Goal: Information Seeking & Learning: Learn about a topic

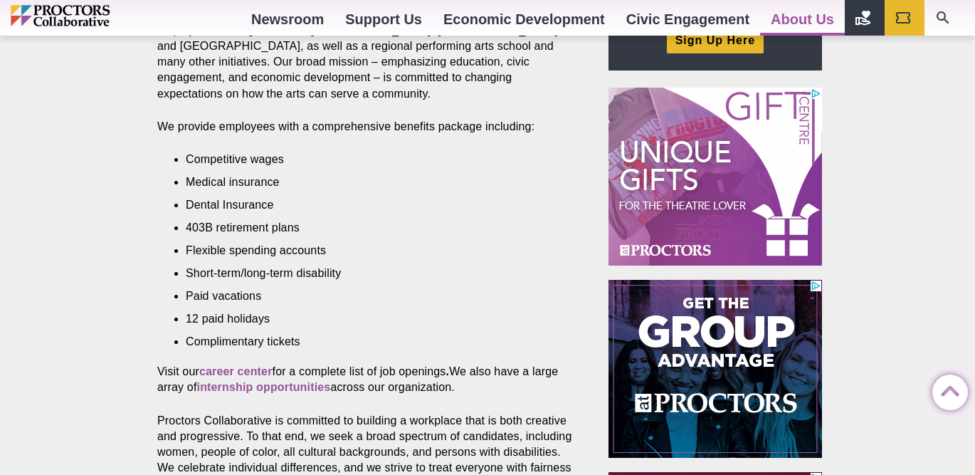
scroll to position [747, 0]
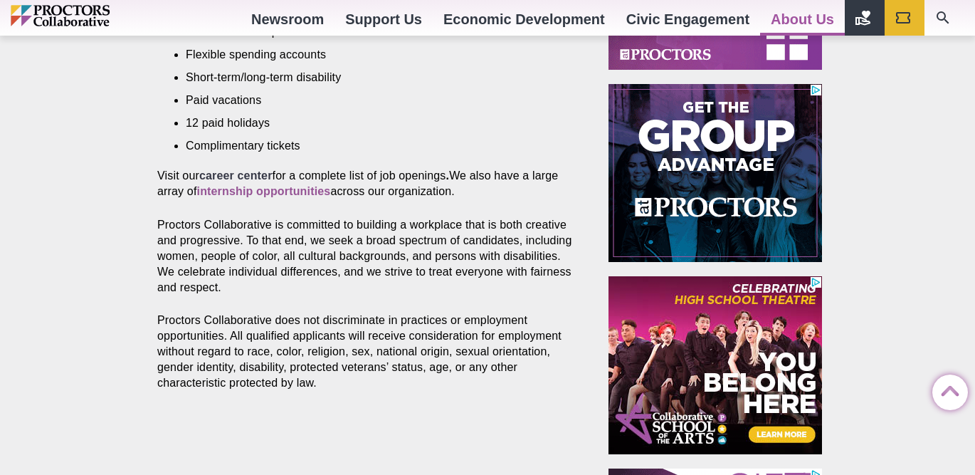
click at [250, 176] on strong "career center" at bounding box center [235, 175] width 73 height 12
click at [289, 194] on strong "internship opportunities" at bounding box center [264, 191] width 134 height 12
